Goal: Task Accomplishment & Management: Use online tool/utility

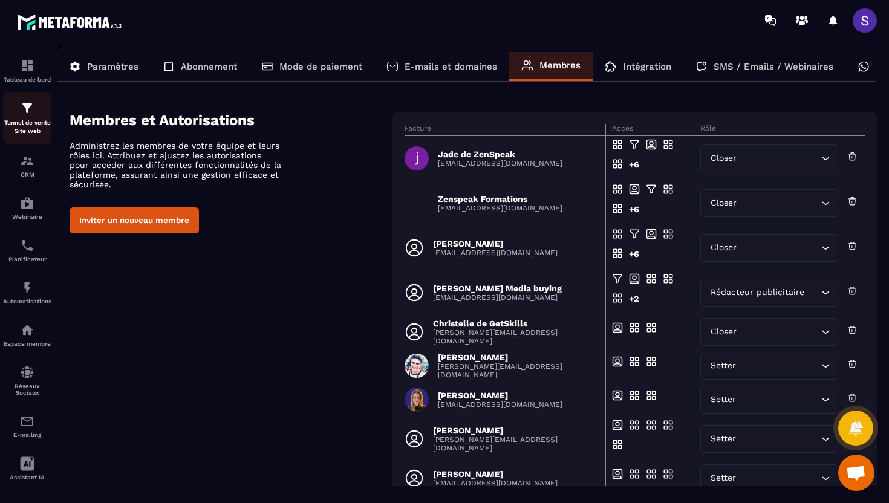
click at [31, 124] on p "Tunnel de vente Site web" at bounding box center [27, 127] width 48 height 17
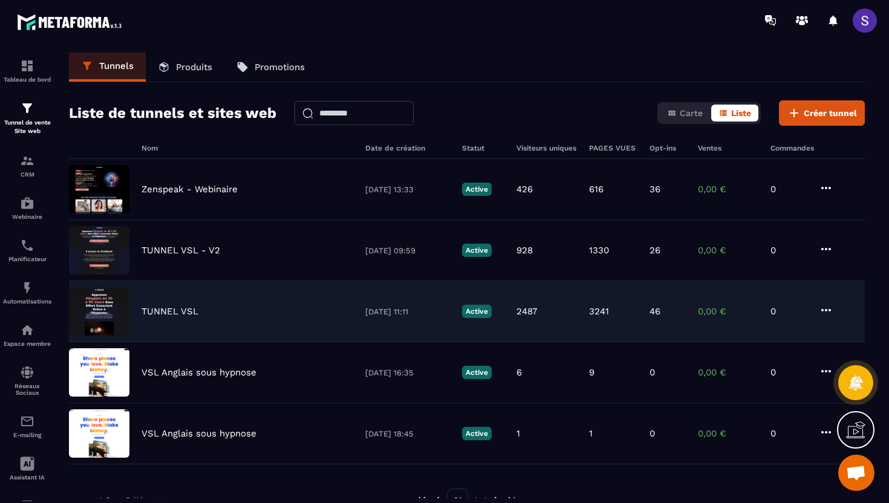
click at [106, 313] on img at bounding box center [99, 311] width 60 height 48
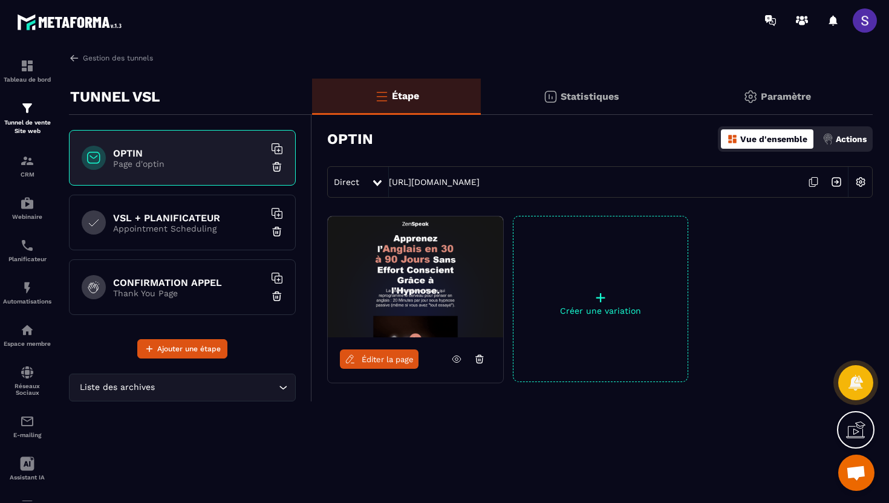
click at [458, 357] on icon at bounding box center [456, 359] width 11 height 11
click at [197, 232] on p "Appointment Scheduling" at bounding box center [188, 229] width 151 height 10
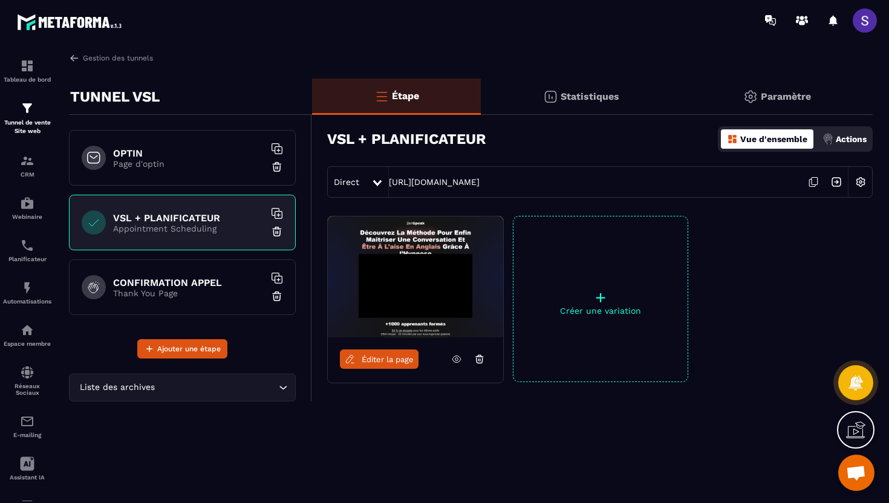
click at [454, 360] on icon at bounding box center [456, 359] width 11 height 11
click at [213, 276] on div "CONFIRMATION [PERSON_NAME] Thank You Page" at bounding box center [182, 287] width 227 height 56
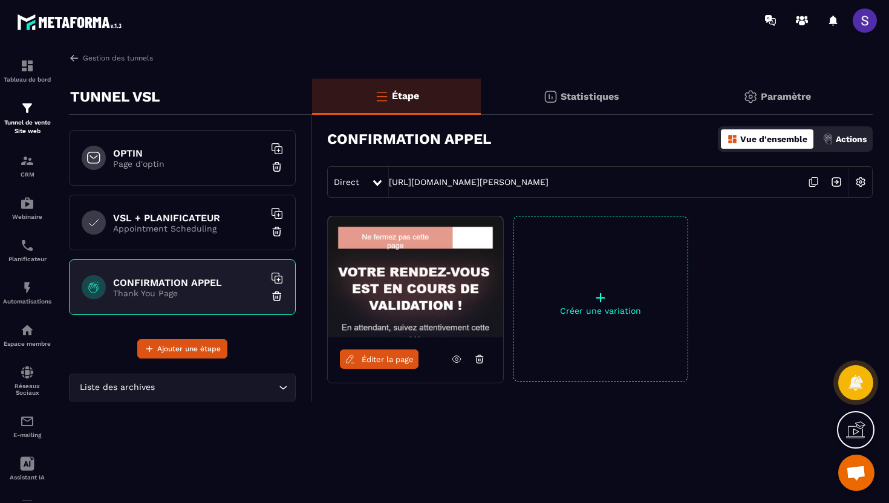
click at [458, 360] on icon at bounding box center [456, 359] width 3 height 3
click at [28, 174] on p "CRM" at bounding box center [27, 174] width 48 height 7
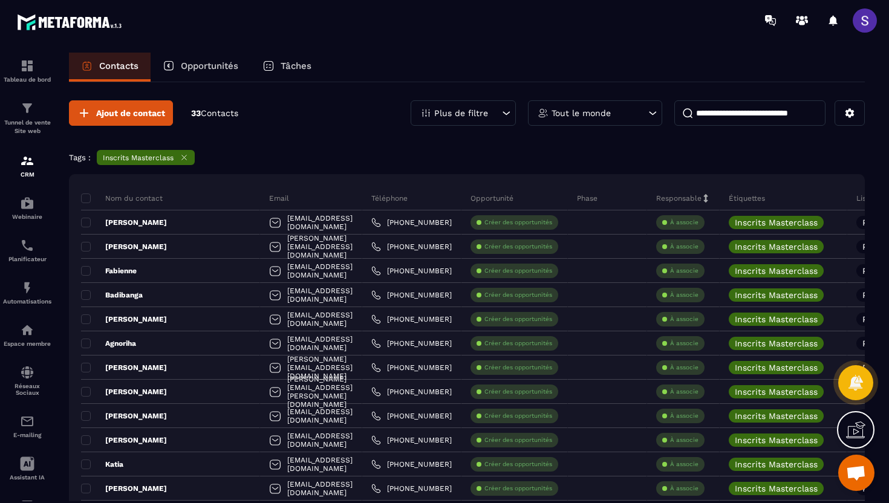
click at [478, 120] on div "Plus de filtre" at bounding box center [463, 112] width 105 height 25
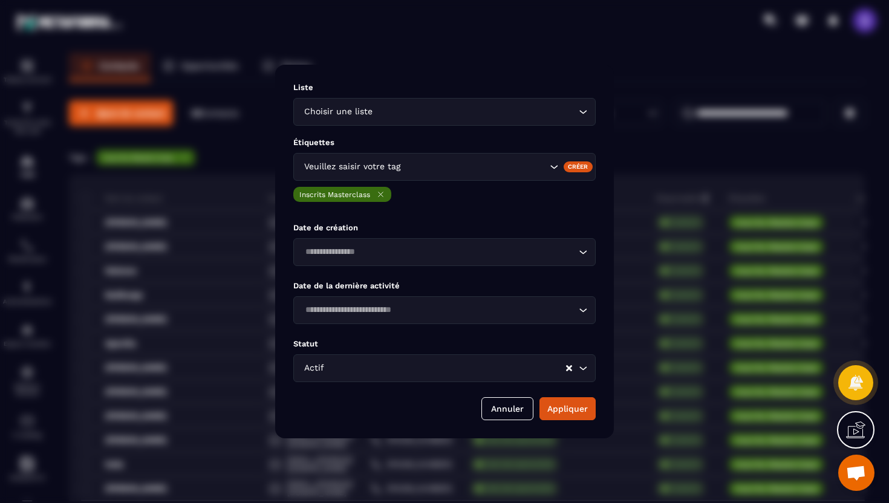
click at [432, 166] on input "Search for option" at bounding box center [475, 166] width 144 height 13
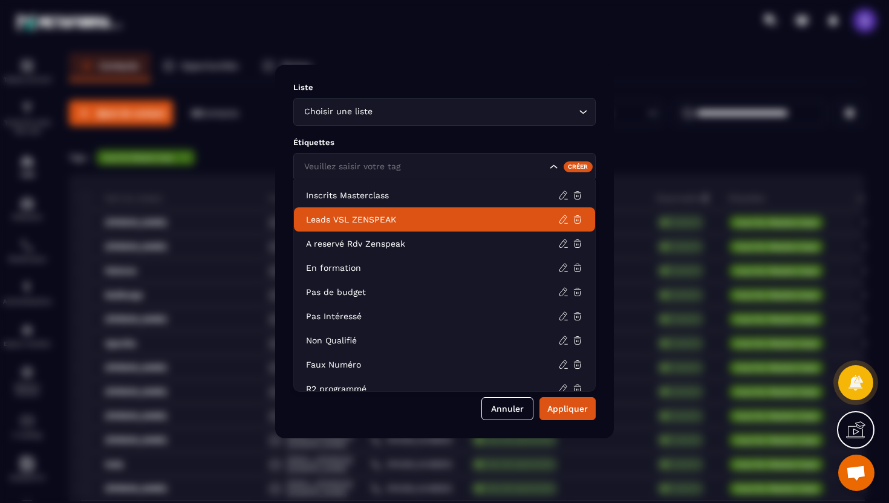
click at [394, 224] on p "Leads VSL ZENSPEAK" at bounding box center [432, 220] width 252 height 12
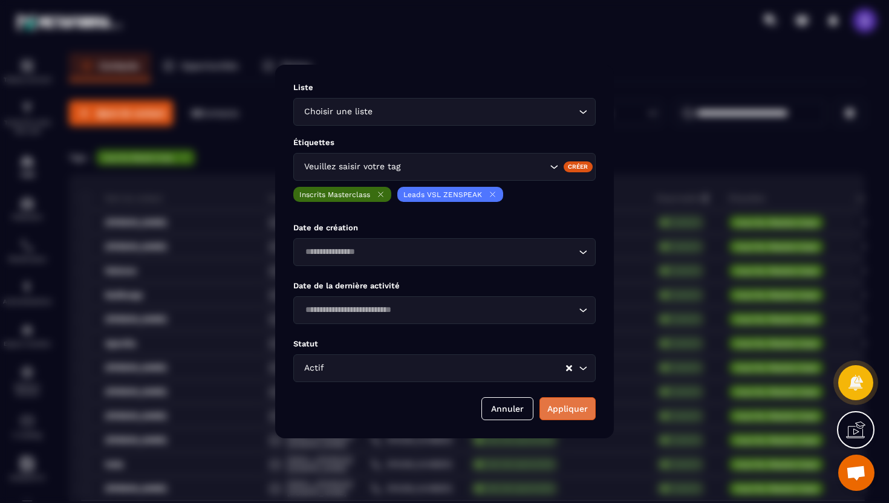
click at [564, 412] on button "Appliquer" at bounding box center [568, 408] width 56 height 23
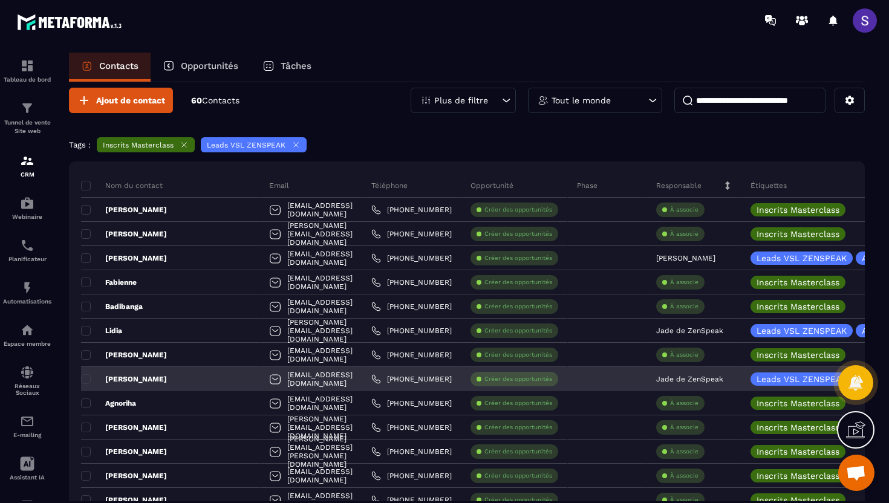
click at [163, 383] on div "[PERSON_NAME]" at bounding box center [170, 379] width 179 height 24
